Goal: Task Accomplishment & Management: Use online tool/utility

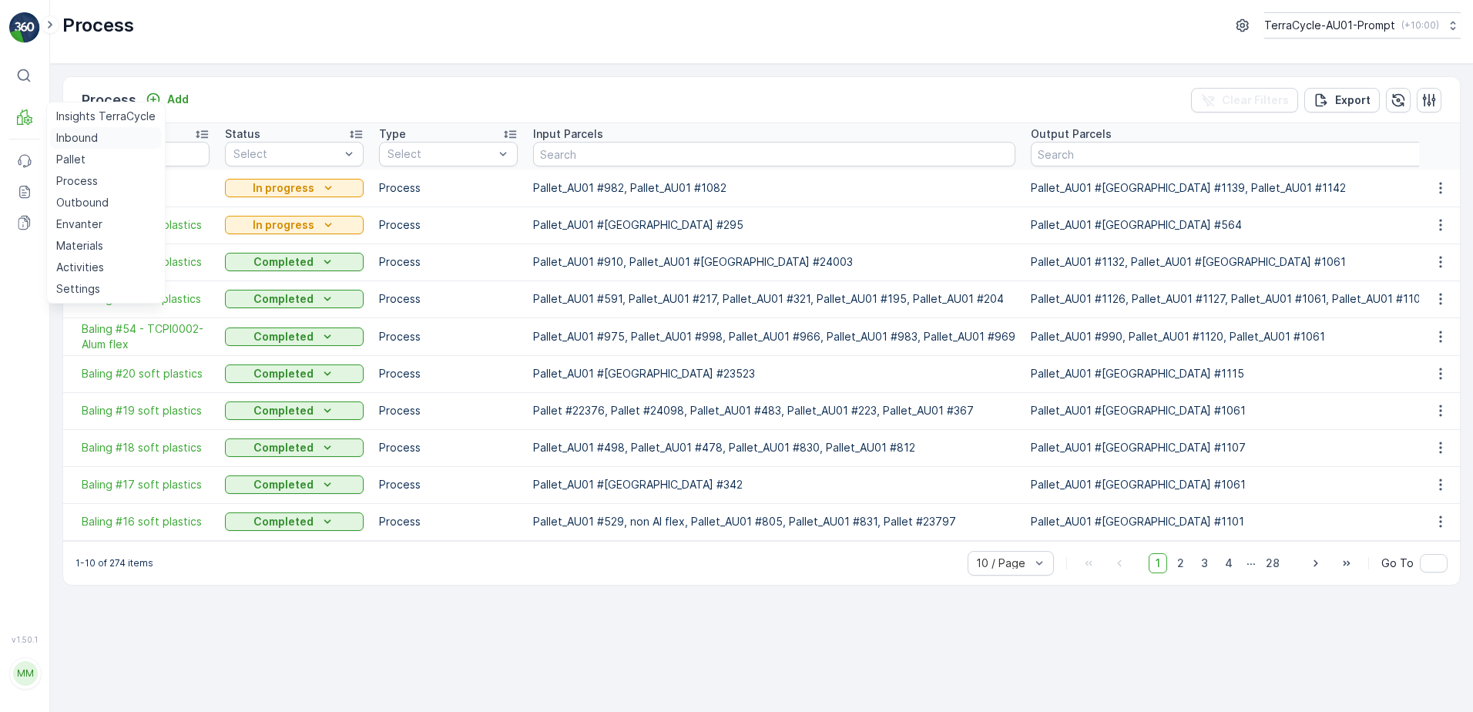
drag, startPoint x: 77, startPoint y: 135, endPoint x: 109, endPoint y: 134, distance: 31.6
click at [79, 135] on p "Inbound" at bounding box center [77, 137] width 42 height 15
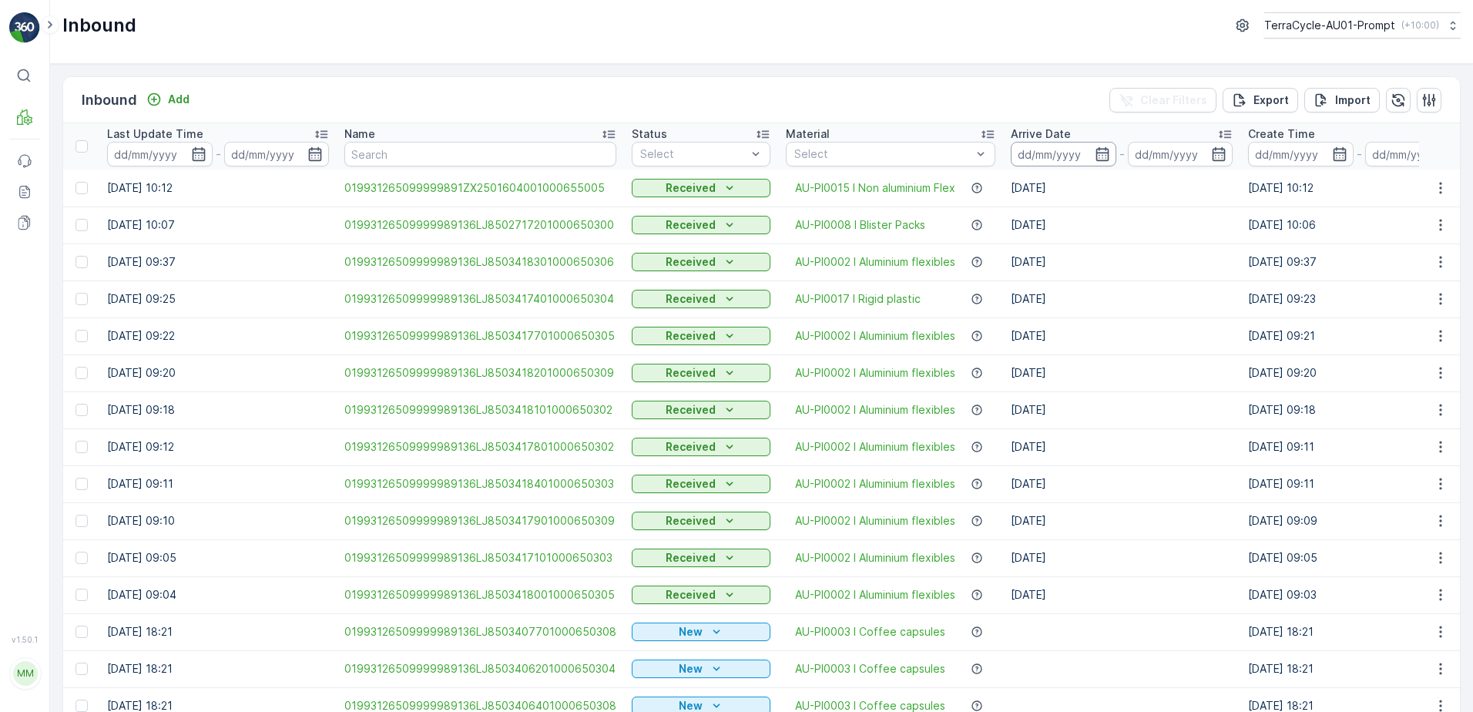
click at [1074, 155] on input at bounding box center [1064, 154] width 106 height 25
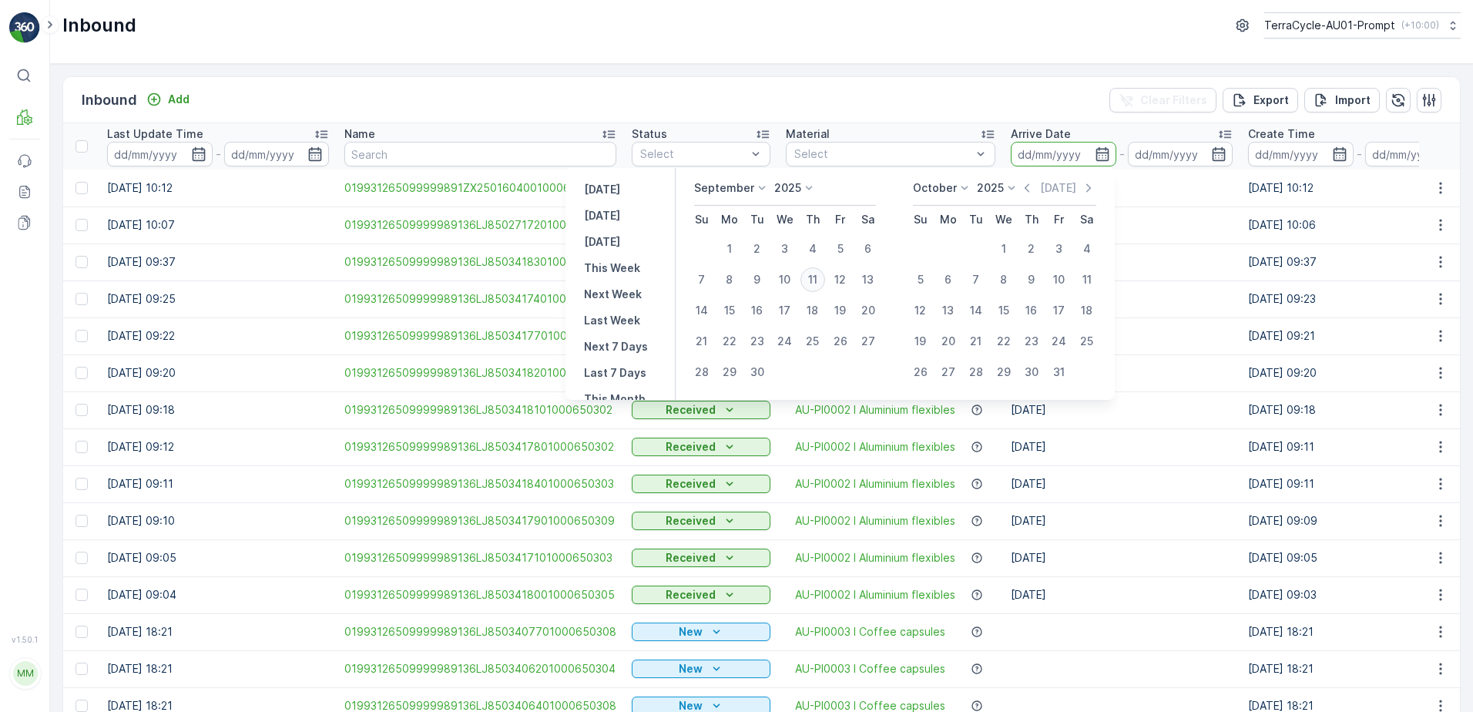
click at [820, 279] on div "11" at bounding box center [812, 279] width 25 height 25
type input "[DATE]"
click at [820, 279] on div "11" at bounding box center [812, 279] width 25 height 25
type input "[DATE]"
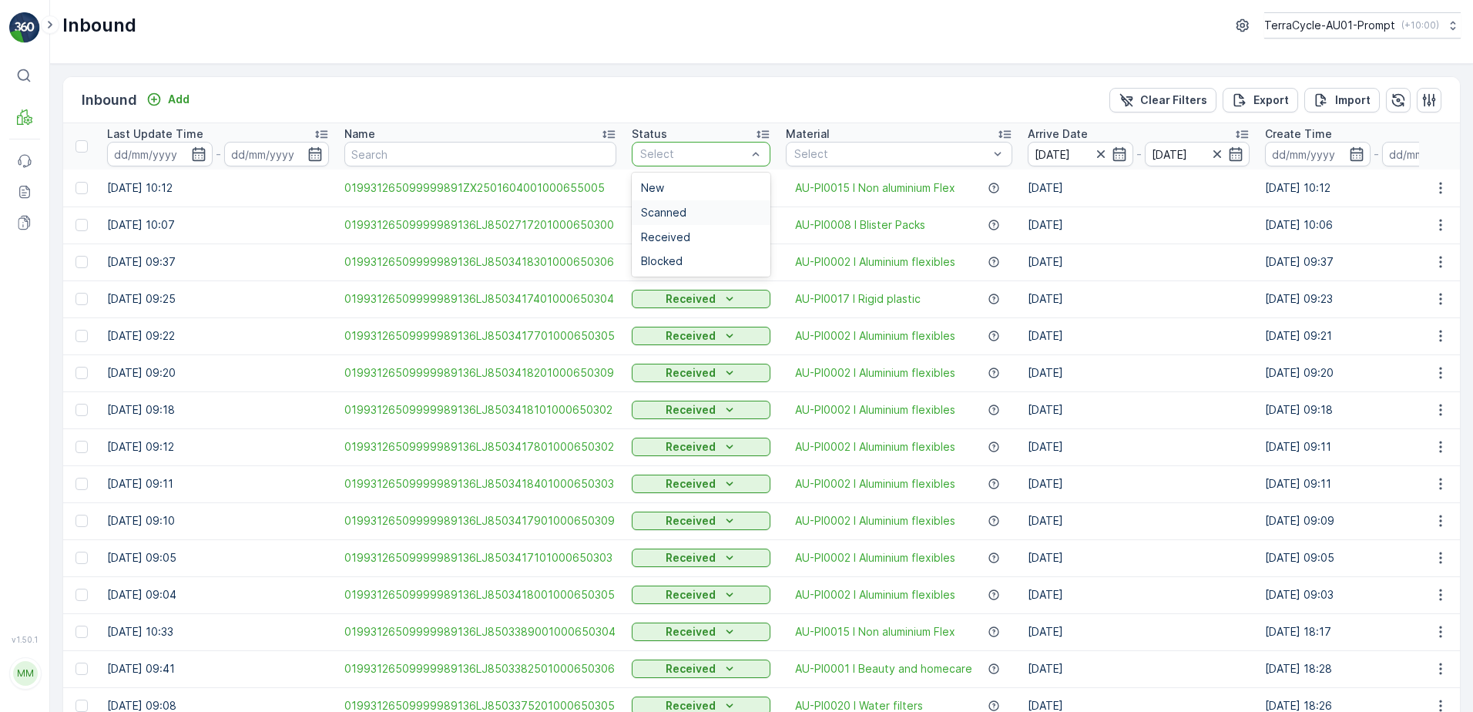
click at [693, 210] on div "Scanned" at bounding box center [701, 212] width 120 height 12
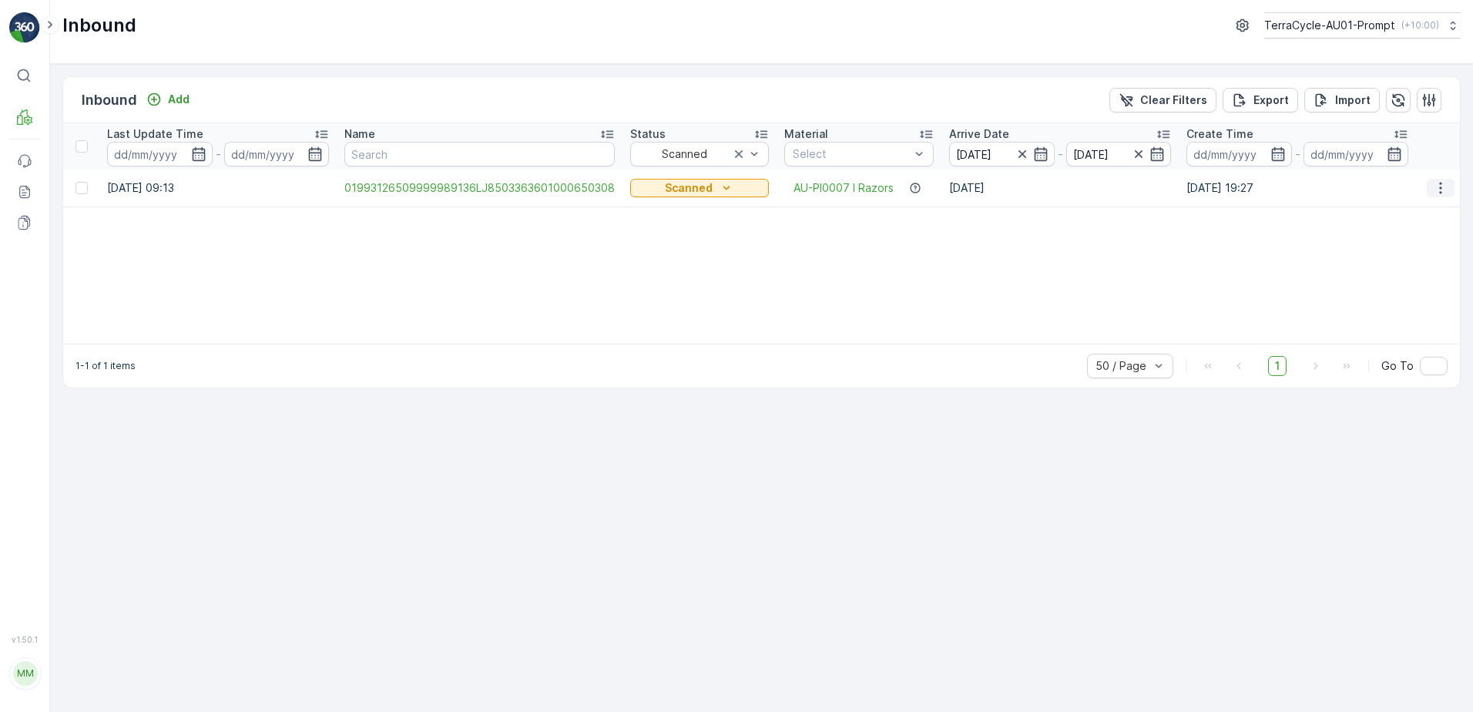
click at [1441, 195] on icon "button" at bounding box center [1440, 187] width 15 height 15
click at [1379, 296] on span "Print QR" at bounding box center [1378, 297] width 42 height 15
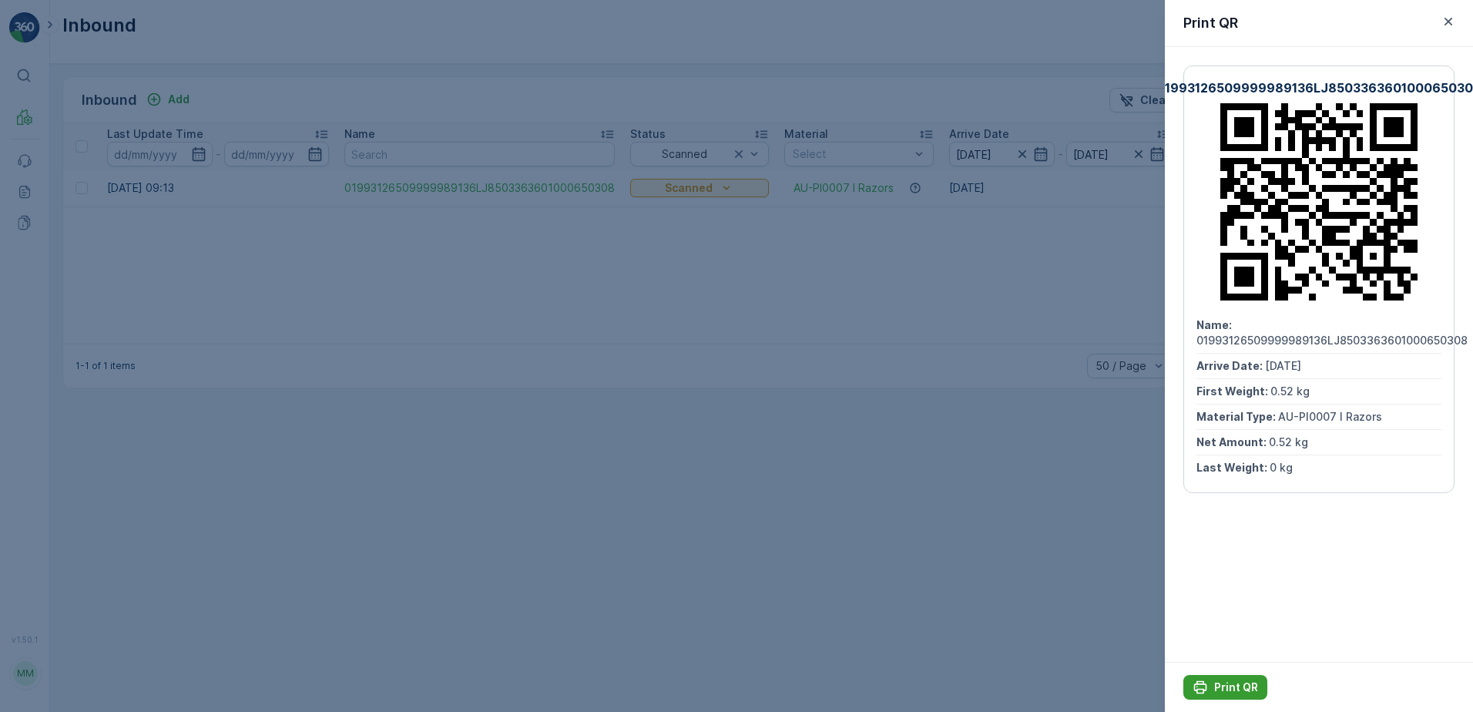
click at [1215, 689] on p "Print QR" at bounding box center [1236, 686] width 44 height 15
click at [1444, 23] on icon "button" at bounding box center [1447, 21] width 15 height 15
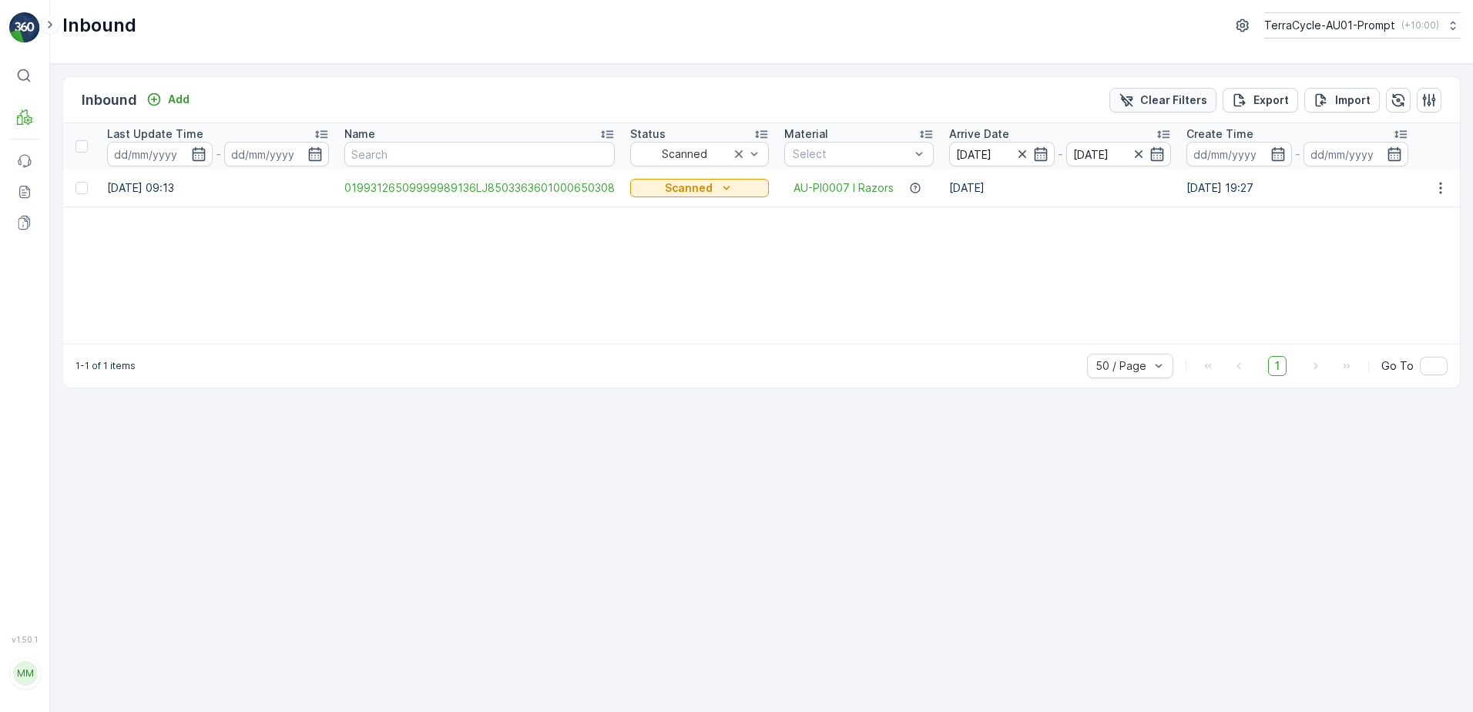
click at [1168, 100] on p "Clear Filters" at bounding box center [1173, 99] width 67 height 15
